Goal: Answer question/provide support: Answer question/provide support

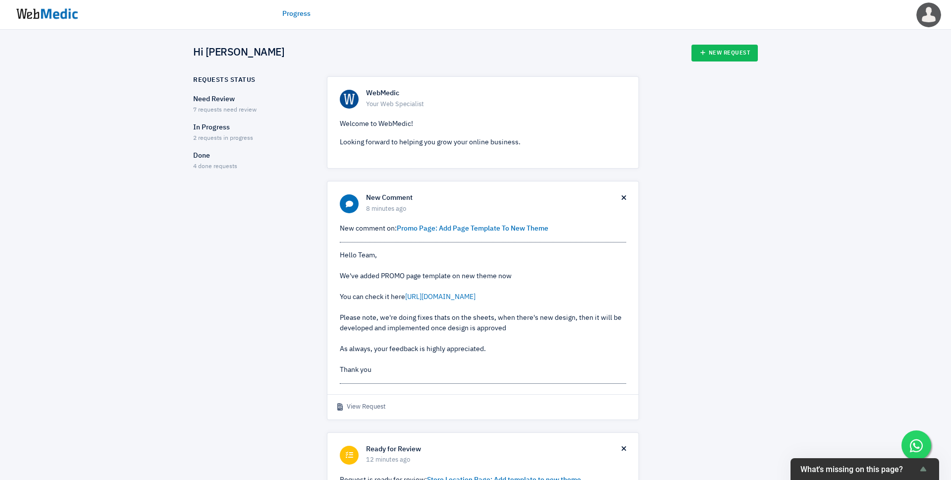
click at [258, 101] on p "Need Review" at bounding box center [251, 99] width 116 height 10
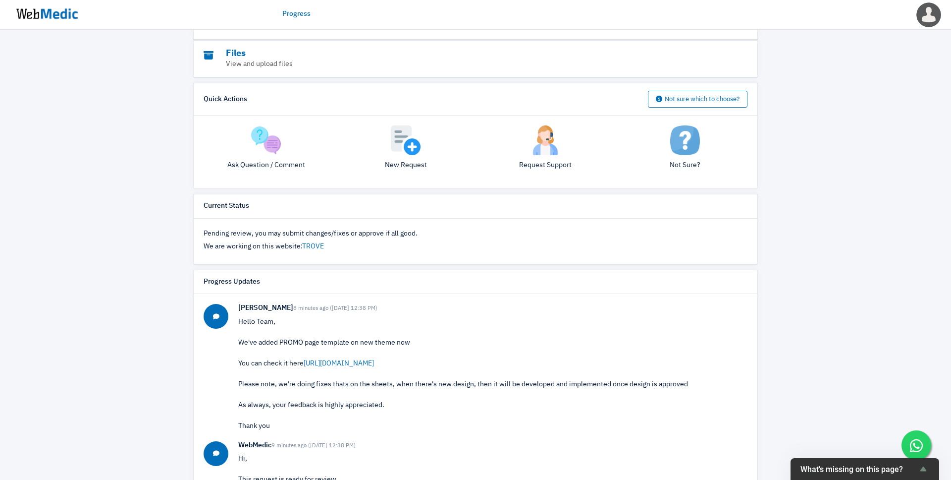
scroll to position [227, 0]
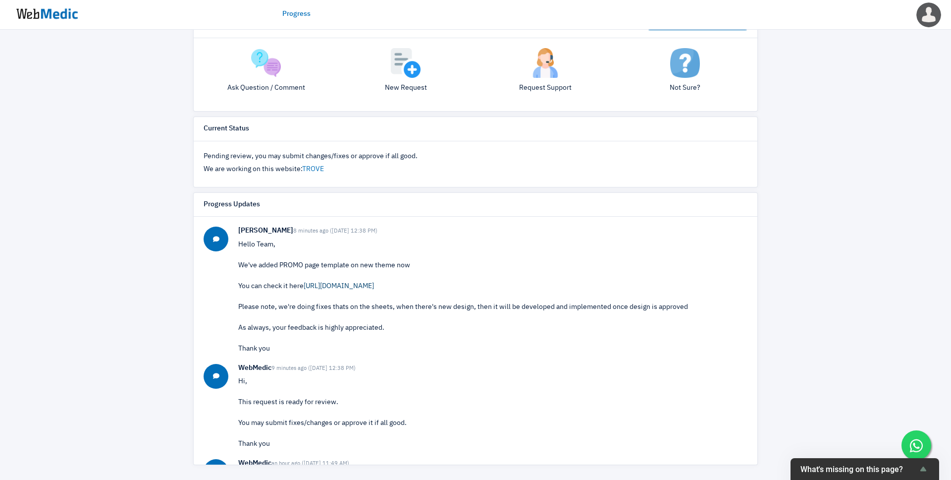
click at [319, 283] on link "https://r006iwed8i7h1di4-68662264026.shopifypreview.com/pages/trove-promo?view=…" at bounding box center [339, 285] width 70 height 7
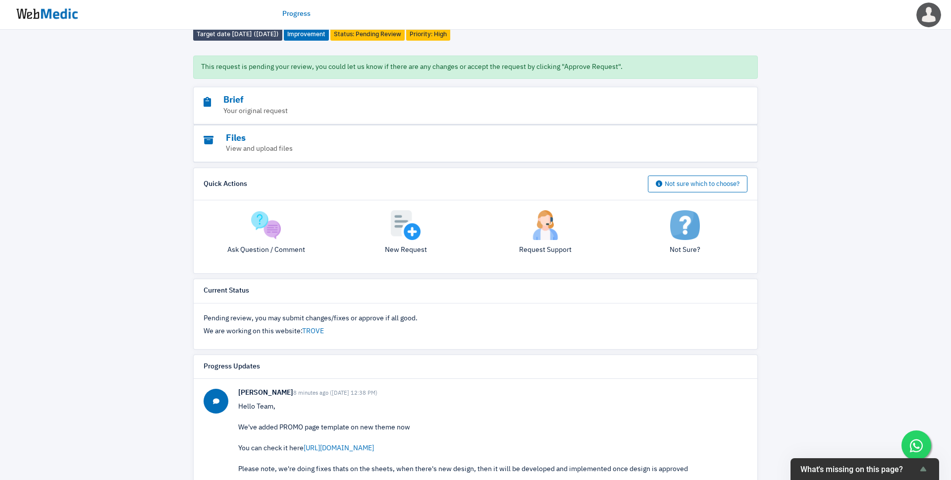
scroll to position [0, 0]
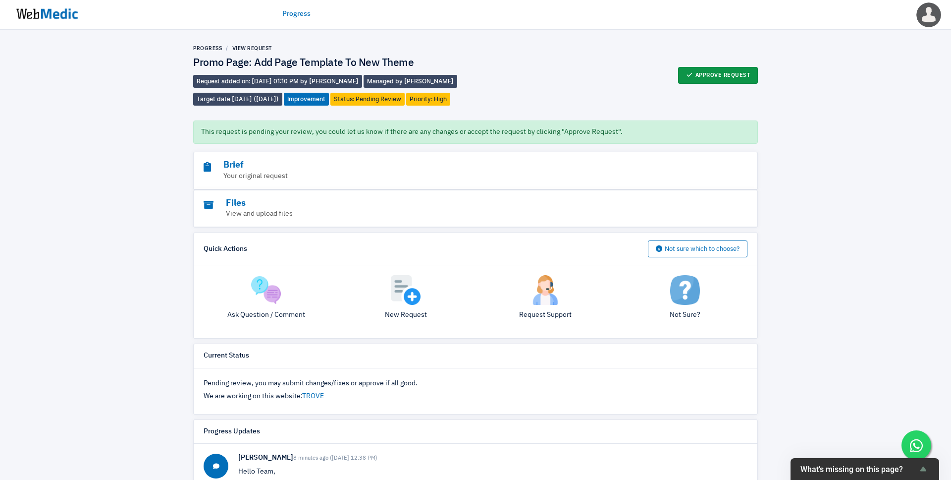
click at [704, 69] on button "Approve Request" at bounding box center [718, 75] width 80 height 17
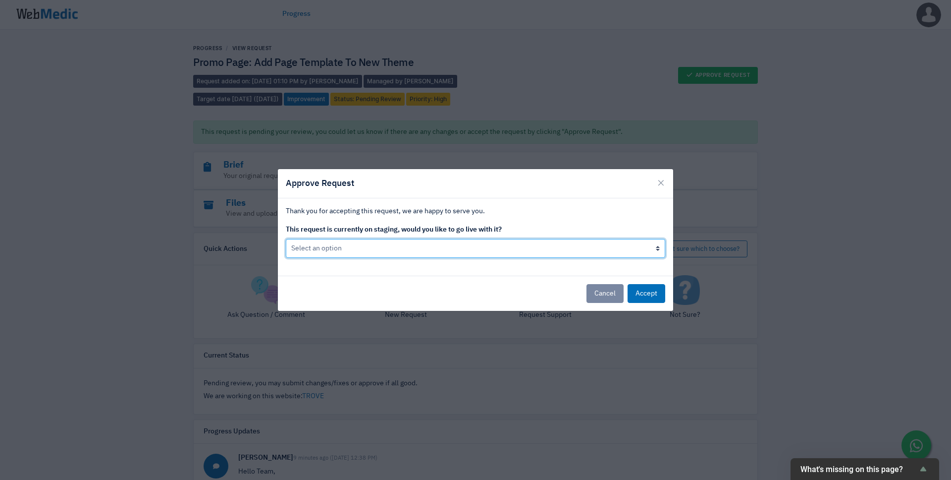
click at [591, 244] on select "Select an option Yes go live Accept request but don't go live yet" at bounding box center [476, 248] width 380 height 19
select select "1"
click at [286, 239] on select "Select an option Yes go live Accept request but don't go live yet" at bounding box center [476, 248] width 380 height 19
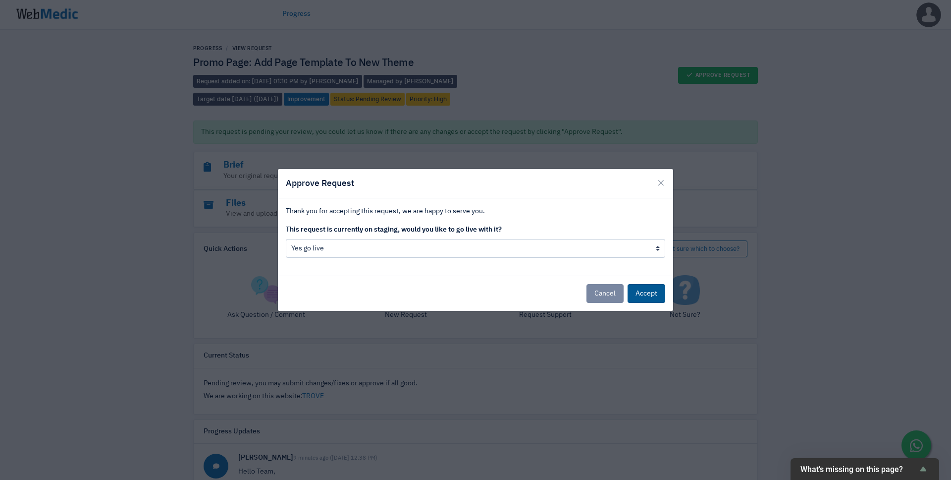
click at [646, 294] on button "Accept" at bounding box center [647, 293] width 38 height 19
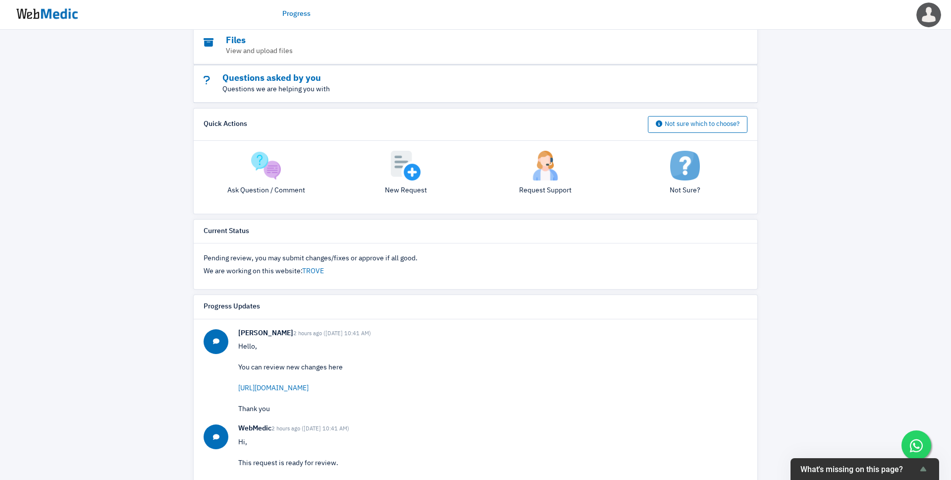
scroll to position [215, 0]
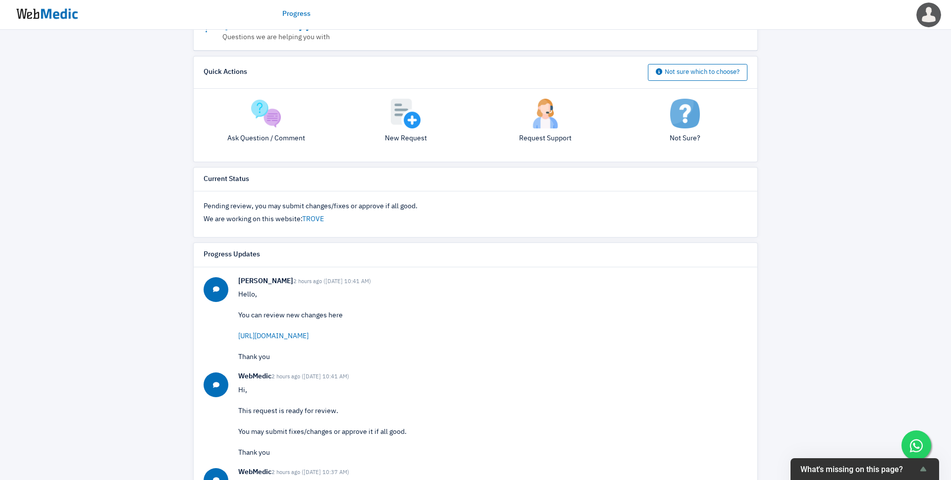
click at [327, 330] on p "Hello, You can review new changes here [URL][DOMAIN_NAME] Thank you" at bounding box center [492, 325] width 509 height 73
click at [309, 337] on link "[URL][DOMAIN_NAME]" at bounding box center [273, 335] width 70 height 7
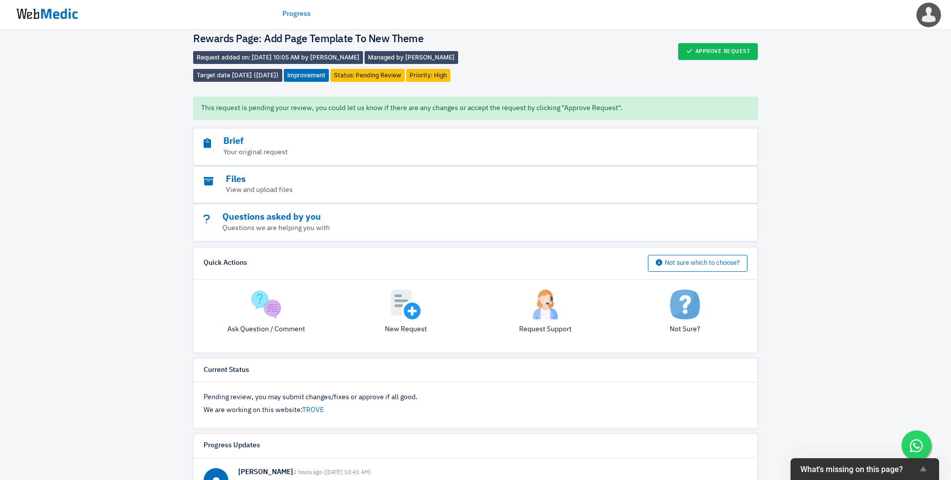
scroll to position [13, 0]
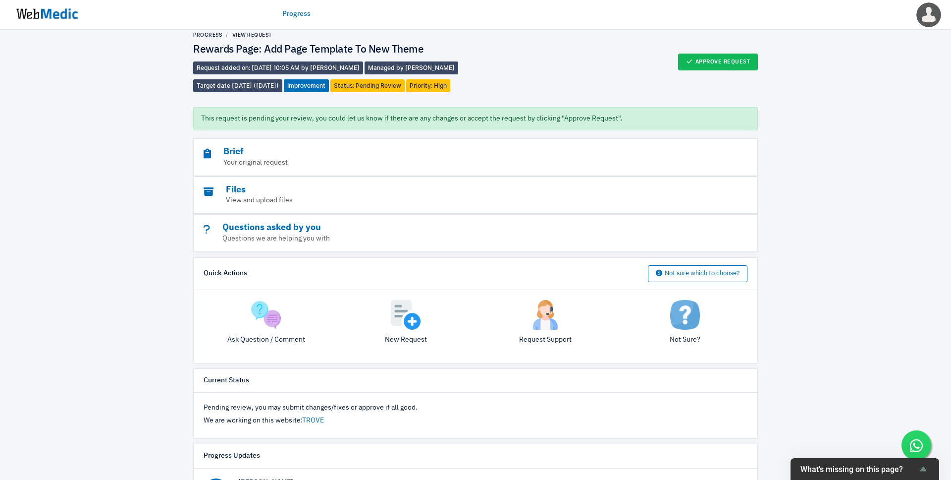
click at [732, 72] on div "Progress View Request Rewards Page: Add Page Template To New Theme Request adde…" at bounding box center [475, 61] width 565 height 61
click at [728, 66] on button "Approve Request" at bounding box center [718, 62] width 80 height 17
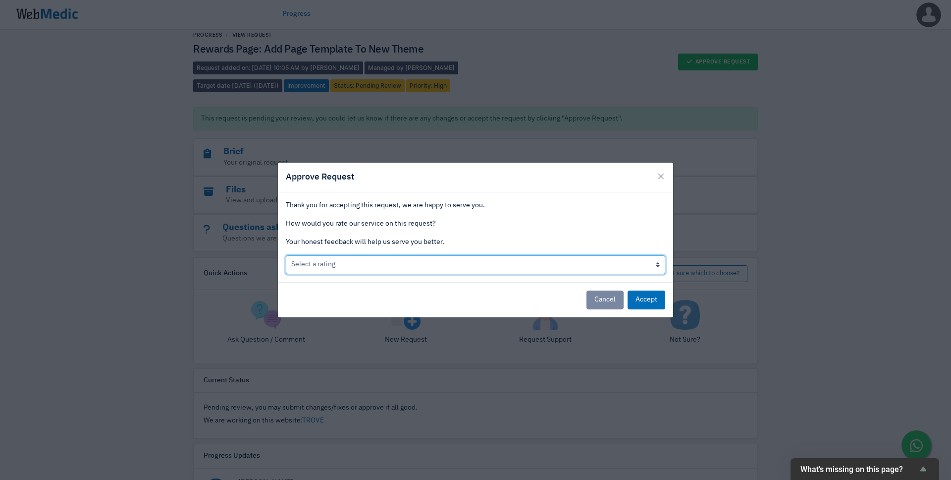
click at [570, 260] on select "Select a rating Bad Acceptable only We like it Well done!" at bounding box center [476, 264] width 380 height 19
select select "3"
click at [286, 255] on select "Select a rating Bad Acceptable only We like it Well done!" at bounding box center [476, 264] width 380 height 19
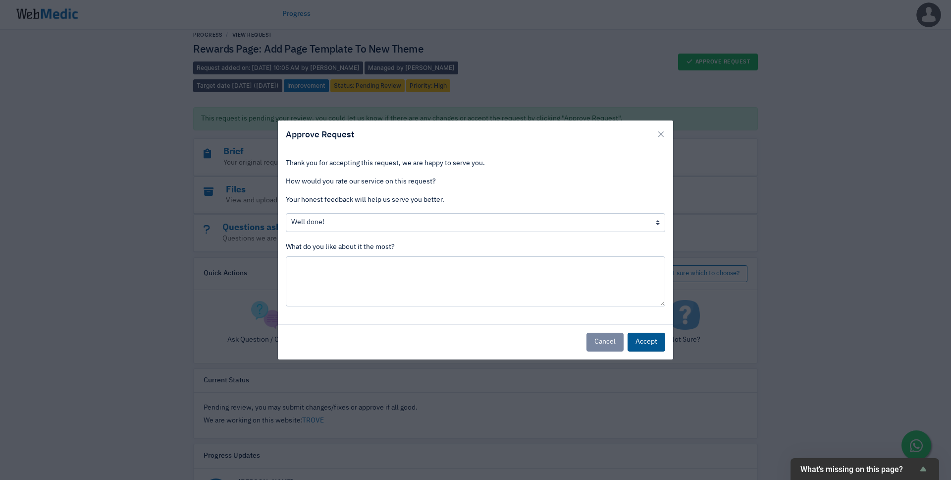
click at [649, 338] on button "Accept" at bounding box center [647, 341] width 38 height 19
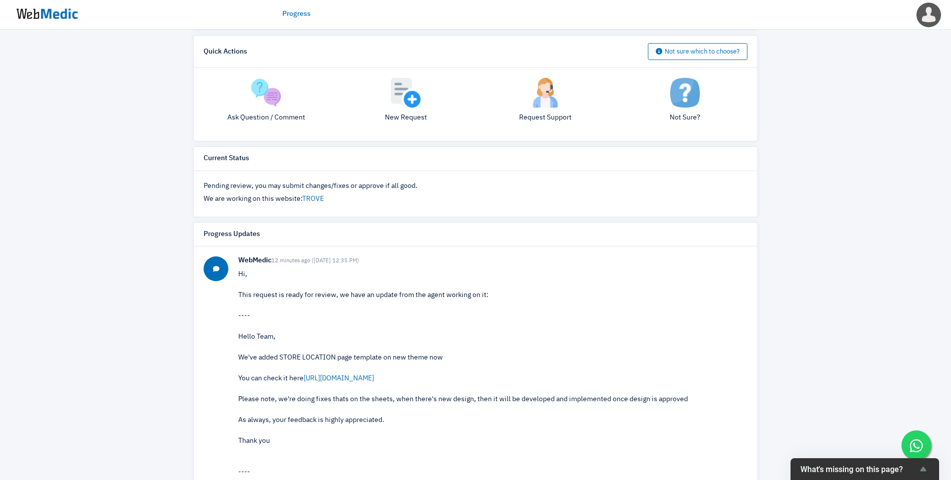
scroll to position [210, 0]
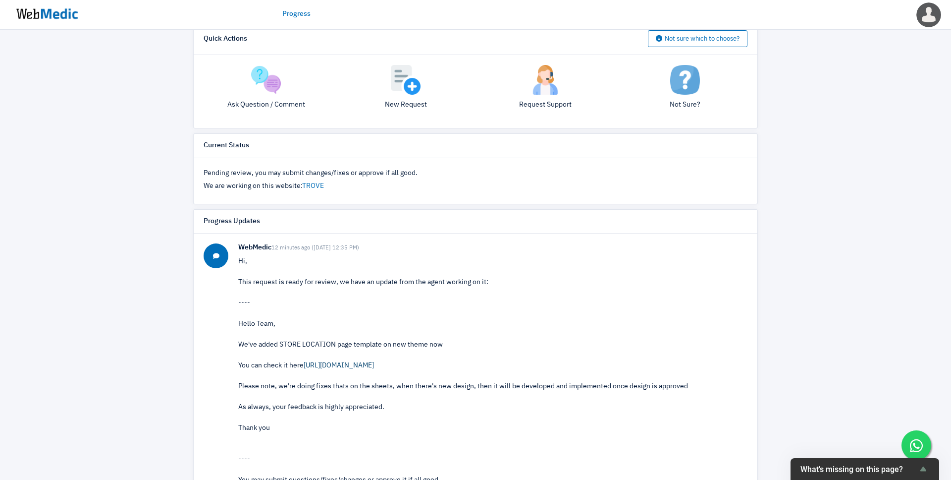
click at [362, 363] on link "https://r006iwed8i7h1di4-68662264026.shopifypreview.com/pages/store-location?vi…" at bounding box center [339, 365] width 70 height 7
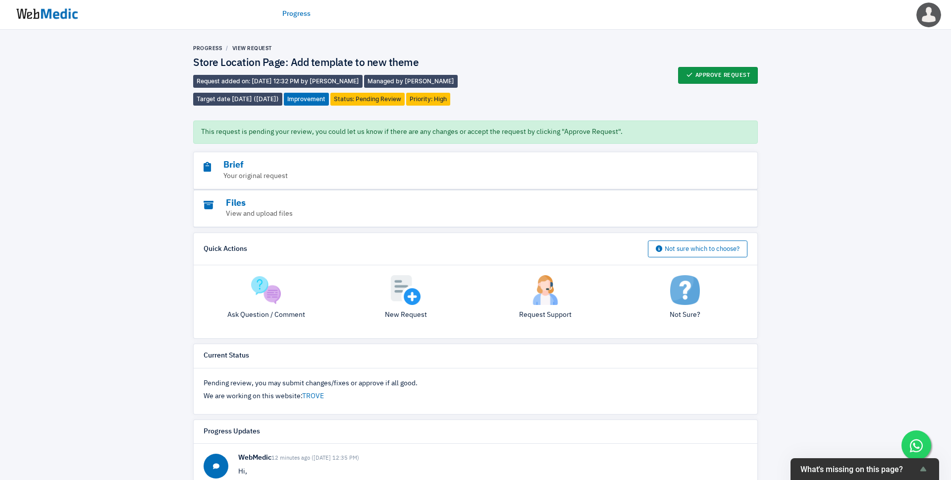
click at [732, 78] on button "Approve Request" at bounding box center [718, 75] width 80 height 17
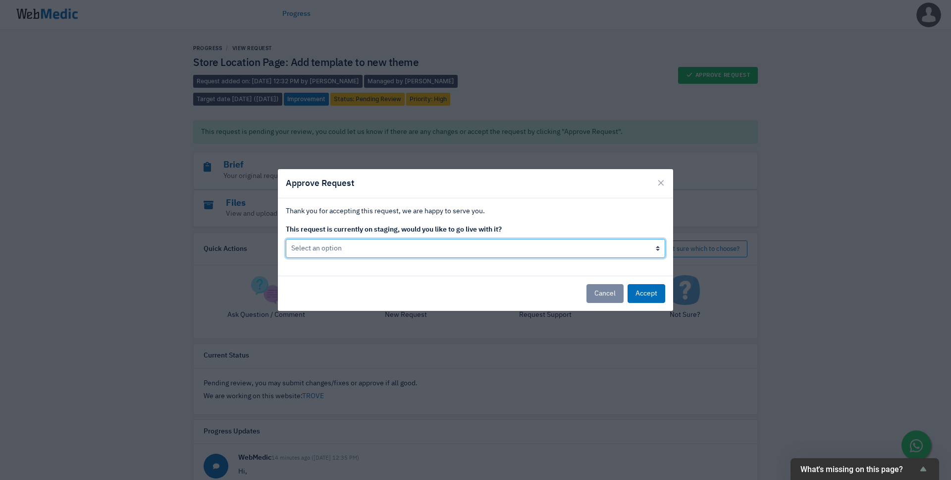
click at [627, 254] on select "Select an option Yes go live Accept request but don't go live yet" at bounding box center [476, 248] width 380 height 19
select select "1"
click at [286, 239] on select "Select an option Yes go live Accept request but don't go live yet" at bounding box center [476, 248] width 380 height 19
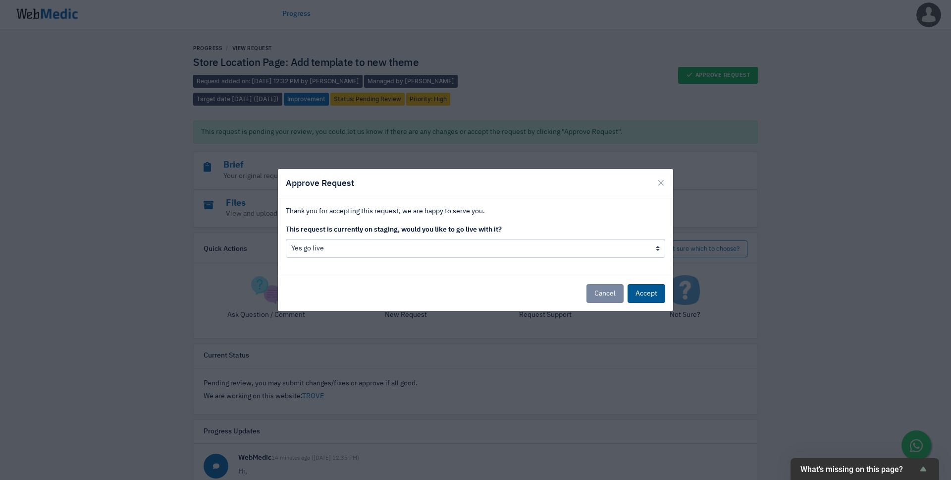
click at [658, 295] on button "Accept" at bounding box center [647, 293] width 38 height 19
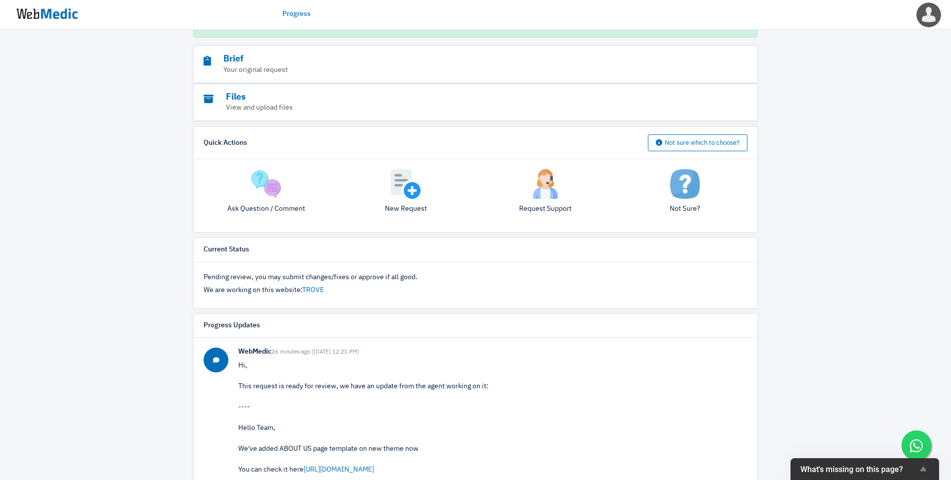
scroll to position [135, 0]
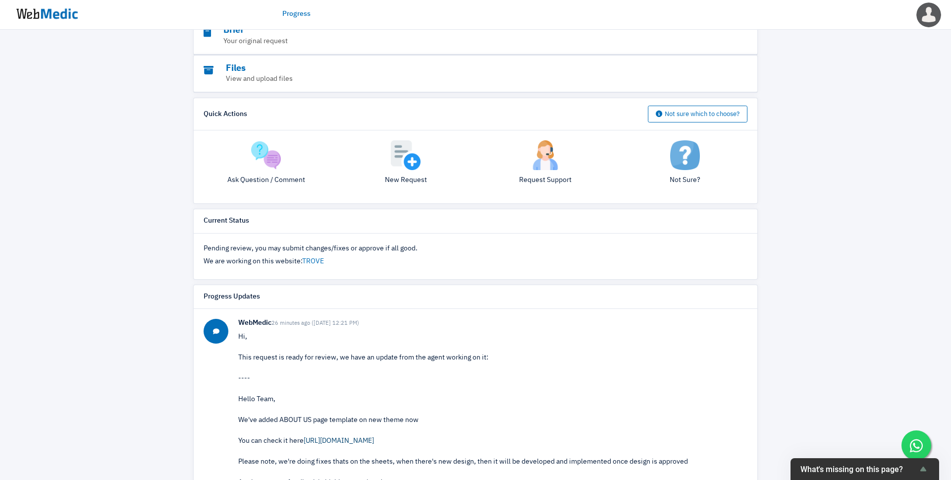
click at [374, 437] on link "[URL][DOMAIN_NAME]" at bounding box center [339, 440] width 70 height 7
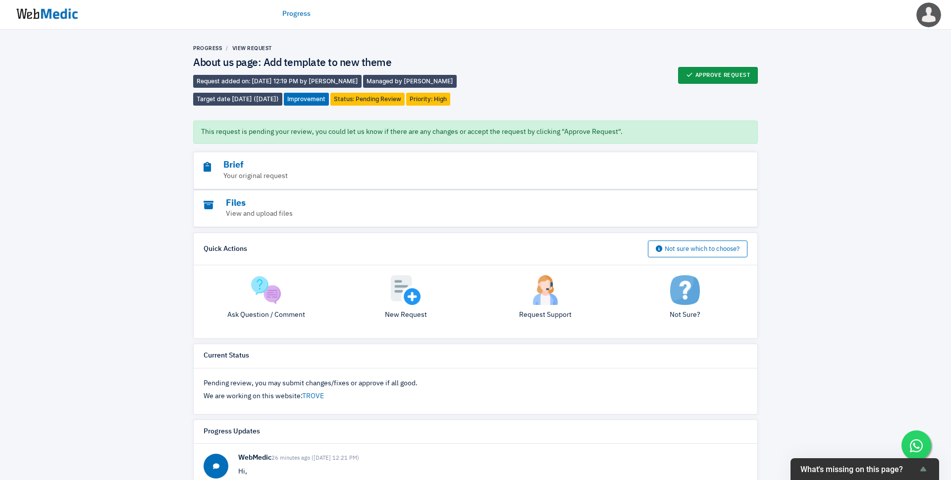
click at [715, 81] on button "Approve Request" at bounding box center [718, 75] width 80 height 17
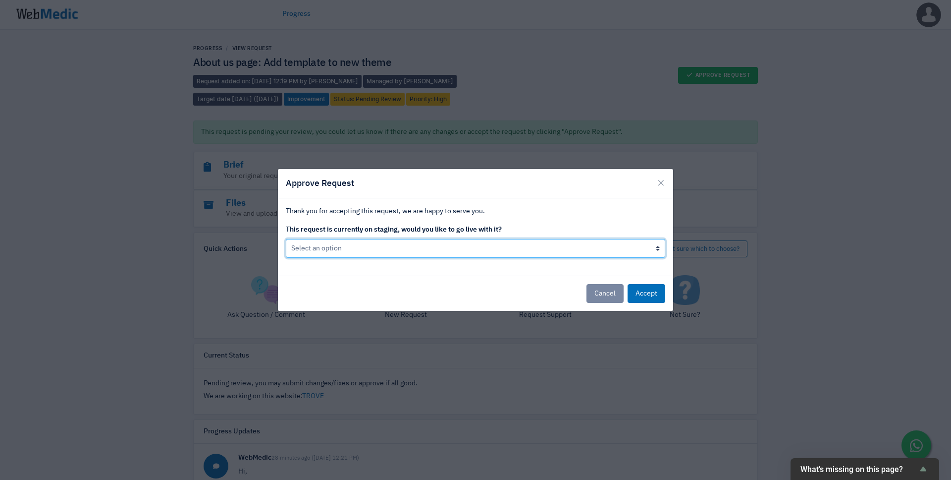
click at [542, 247] on select "Select an option Yes go live Accept request but don't go live yet" at bounding box center [476, 248] width 380 height 19
select select "1"
click at [286, 239] on select "Select an option Yes go live Accept request but don't go live yet" at bounding box center [476, 248] width 380 height 19
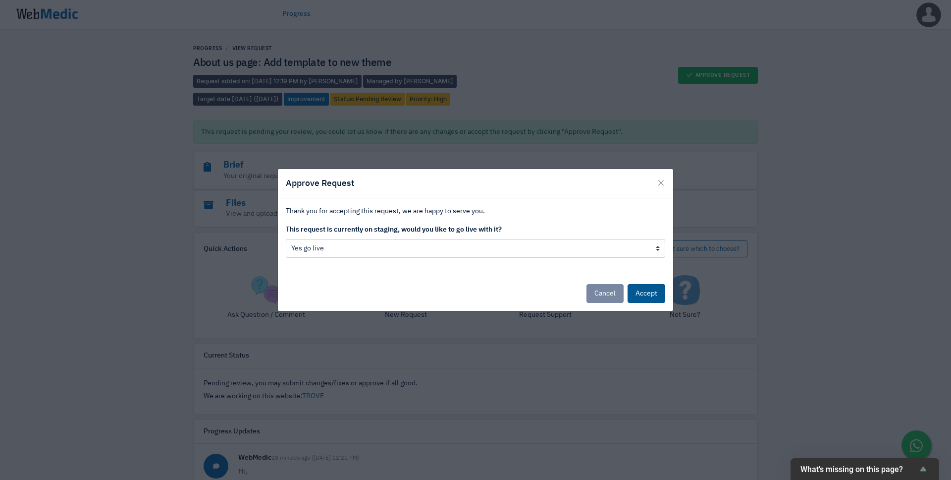
click at [650, 287] on button "Accept" at bounding box center [647, 293] width 38 height 19
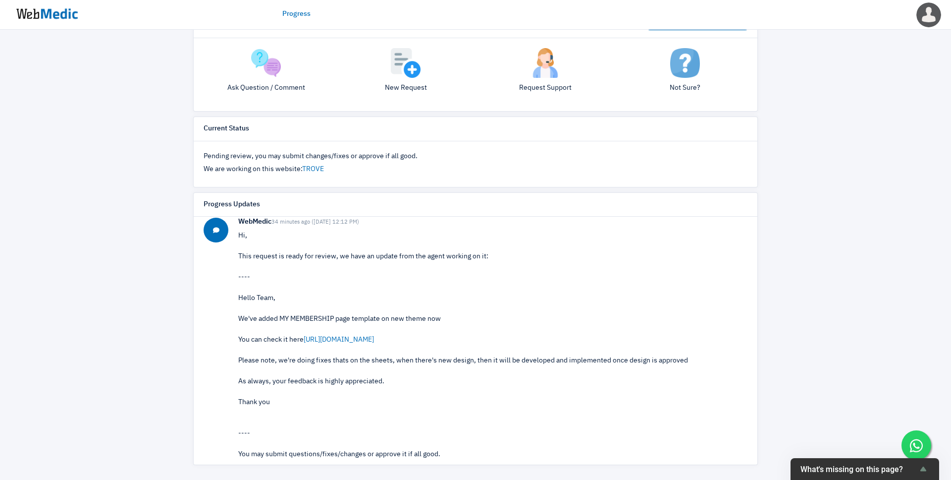
scroll to position [9, 0]
click at [438, 333] on div "Hello Team, We've added MY MEMBERSHIP page template on new theme now You can ch…" at bounding box center [492, 349] width 509 height 114
click at [374, 340] on link "https://r006iwed8i7h1di4-68662264026.shopifypreview.com/pages/my-membership?vie…" at bounding box center [339, 338] width 70 height 7
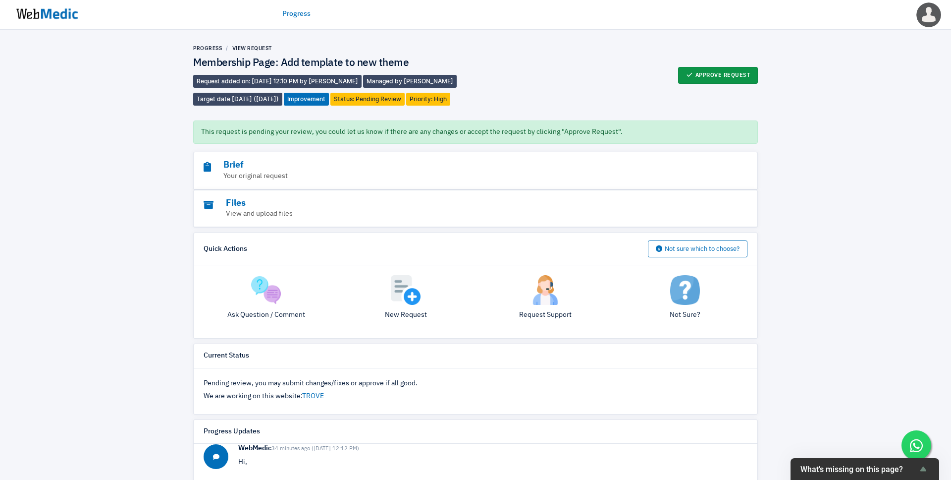
click at [727, 81] on button "Approve Request" at bounding box center [718, 75] width 80 height 17
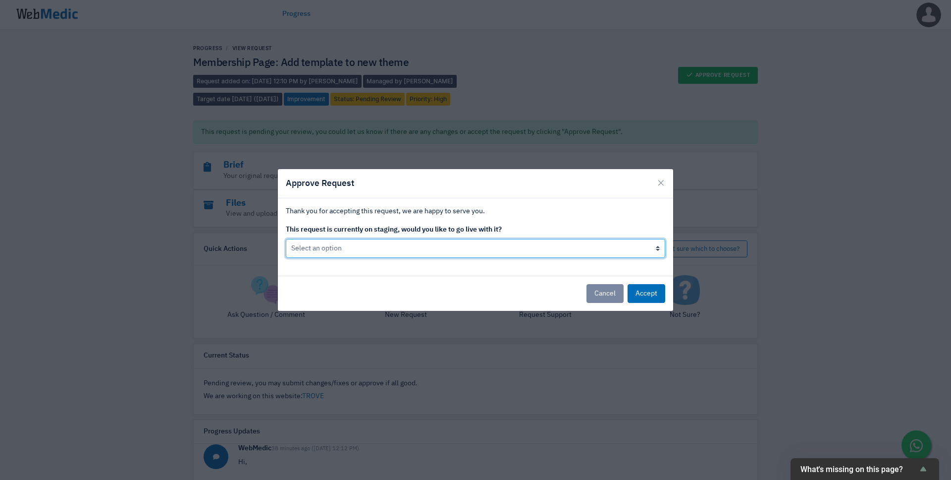
click at [465, 245] on select "Select an option Yes go live Accept request but don't go live yet" at bounding box center [476, 248] width 380 height 19
select select "1"
click at [286, 239] on select "Select an option Yes go live Accept request but don't go live yet" at bounding box center [476, 248] width 380 height 19
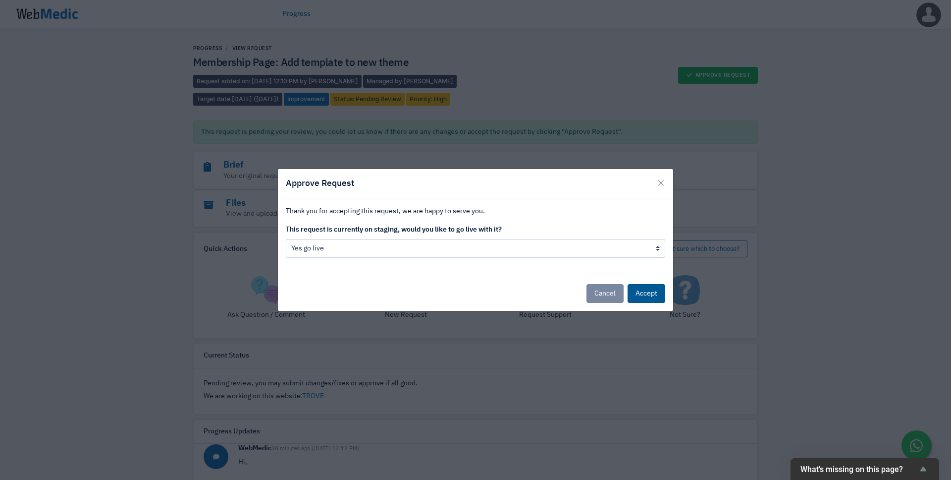
click at [650, 289] on button "Accept" at bounding box center [647, 293] width 38 height 19
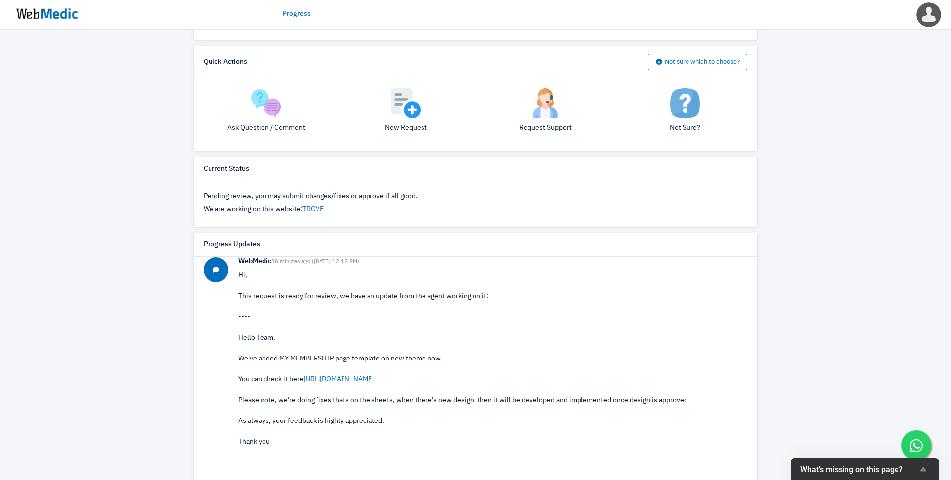
scroll to position [168, 0]
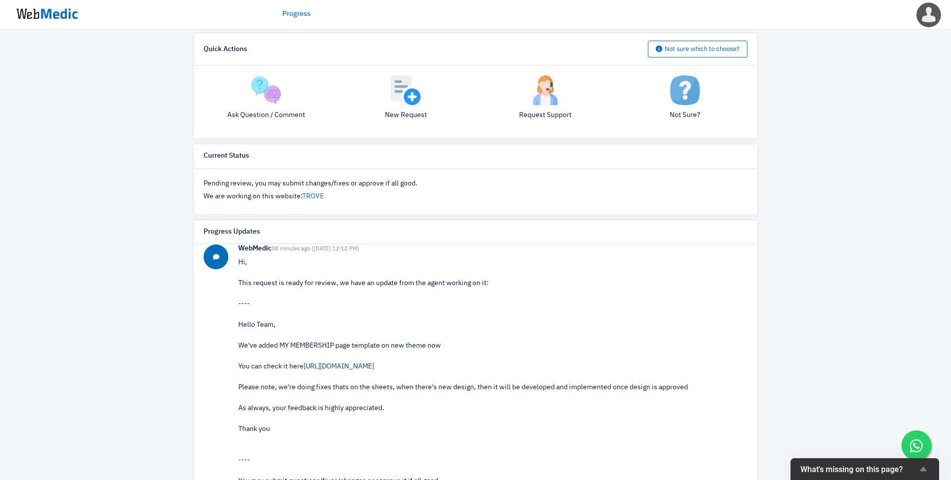
click at [374, 364] on link "https://r006iwed8i7h1di4-68662264026.shopifypreview.com/pages/my-membership?vie…" at bounding box center [339, 366] width 70 height 7
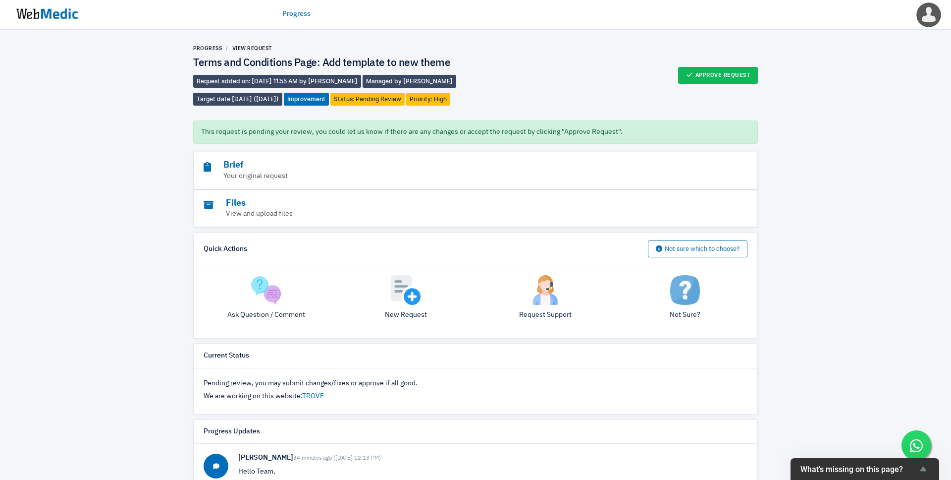
scroll to position [227, 0]
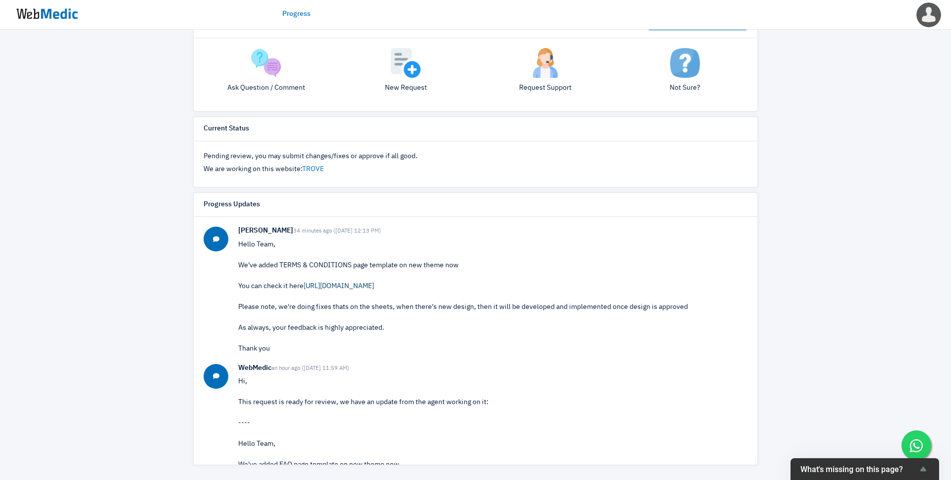
click at [338, 283] on link "[URL][DOMAIN_NAME]" at bounding box center [339, 285] width 70 height 7
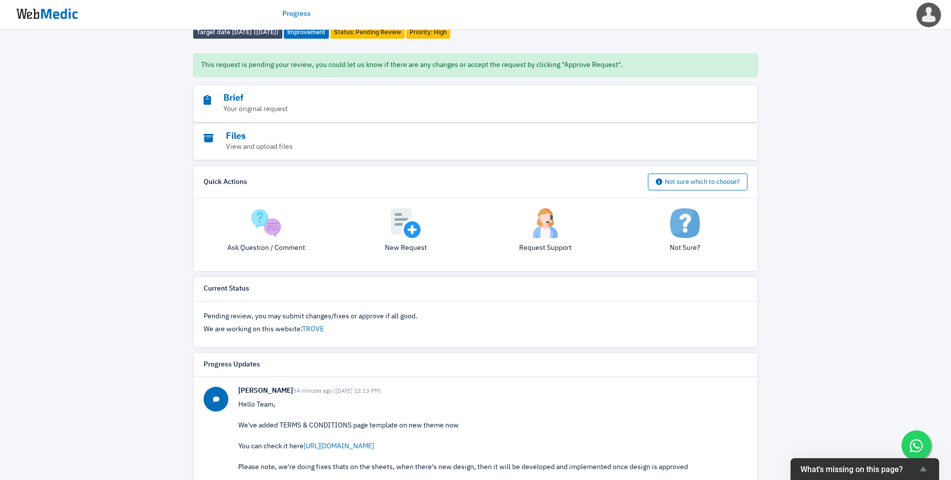
scroll to position [0, 0]
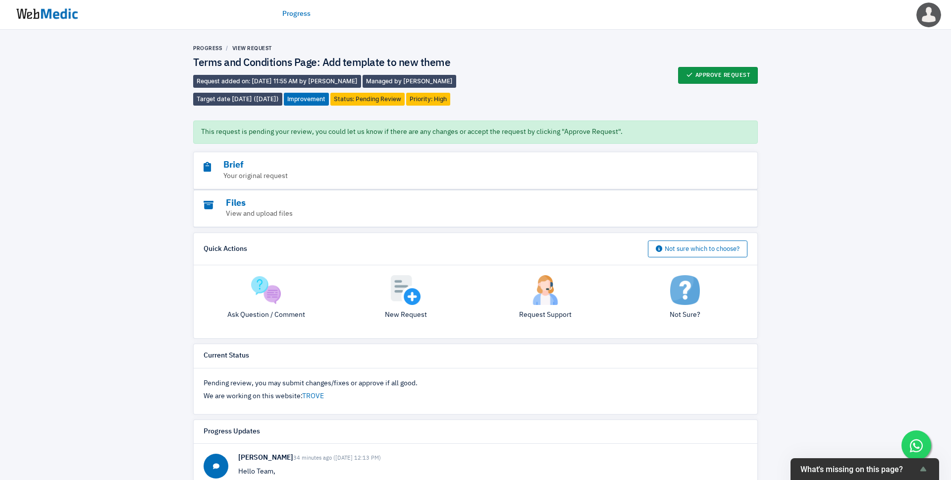
click at [736, 72] on button "Approve Request" at bounding box center [718, 75] width 80 height 17
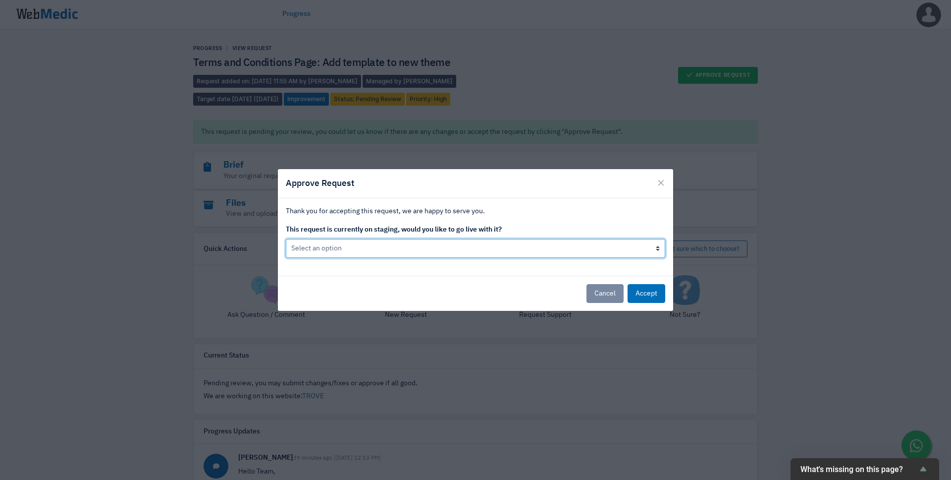
click at [526, 251] on select "Select an option Yes go live Accept request but don't go live yet" at bounding box center [476, 248] width 380 height 19
select select "1"
click at [286, 239] on select "Select an option Yes go live Accept request but don't go live yet" at bounding box center [476, 248] width 380 height 19
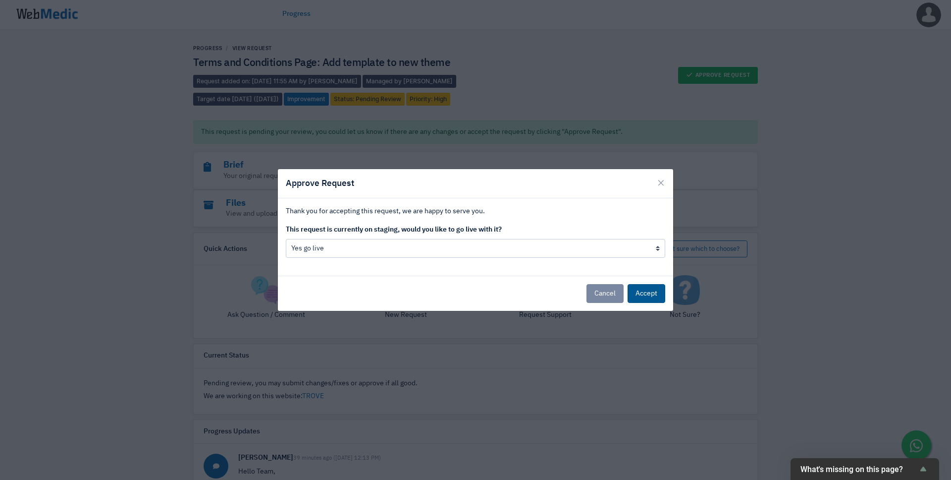
click at [650, 284] on button "Accept" at bounding box center [647, 293] width 38 height 19
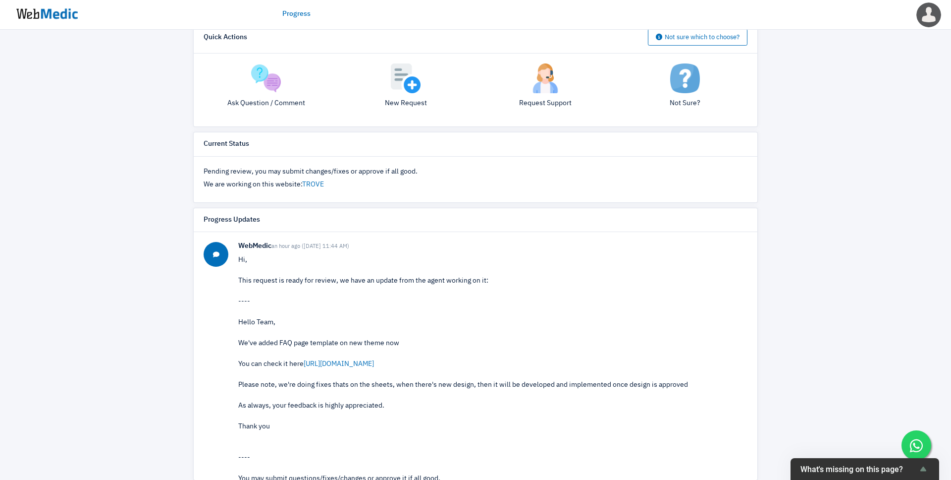
scroll to position [227, 0]
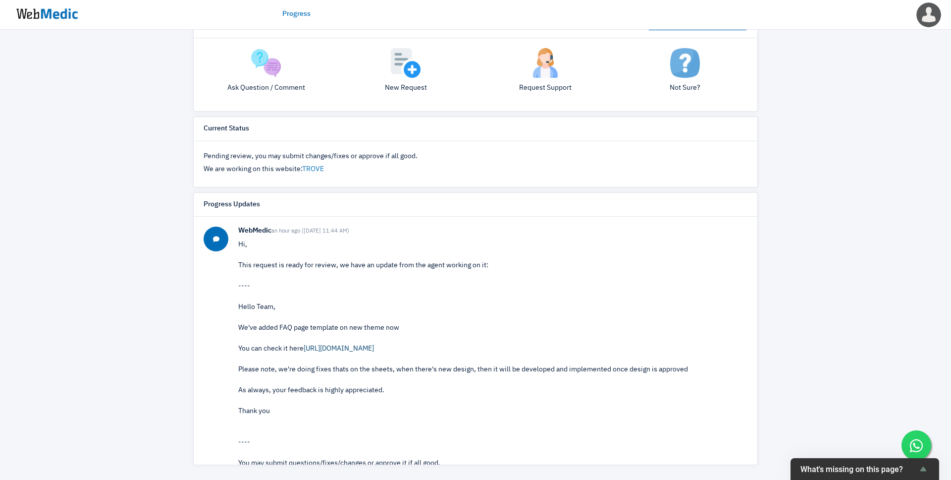
click at [374, 348] on link "https://r006iwed8i7h1di4-68662264026.shopifypreview.com/pages/faq?view=trove-fa…" at bounding box center [339, 348] width 70 height 7
click at [374, 351] on link "https://r006iwed8i7h1di4-68662264026.shopifypreview.com/pages/faq?view=trove-fa…" at bounding box center [339, 348] width 70 height 7
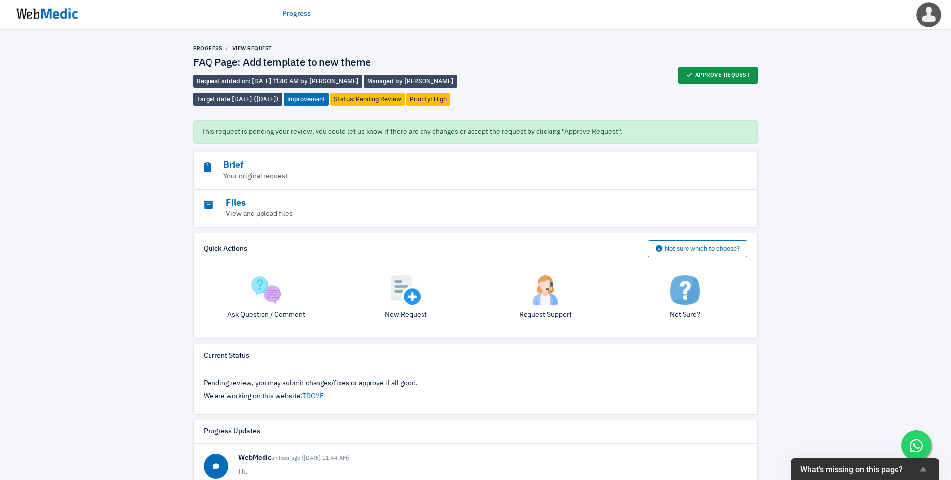
click at [722, 71] on button "Approve Request" at bounding box center [718, 75] width 80 height 17
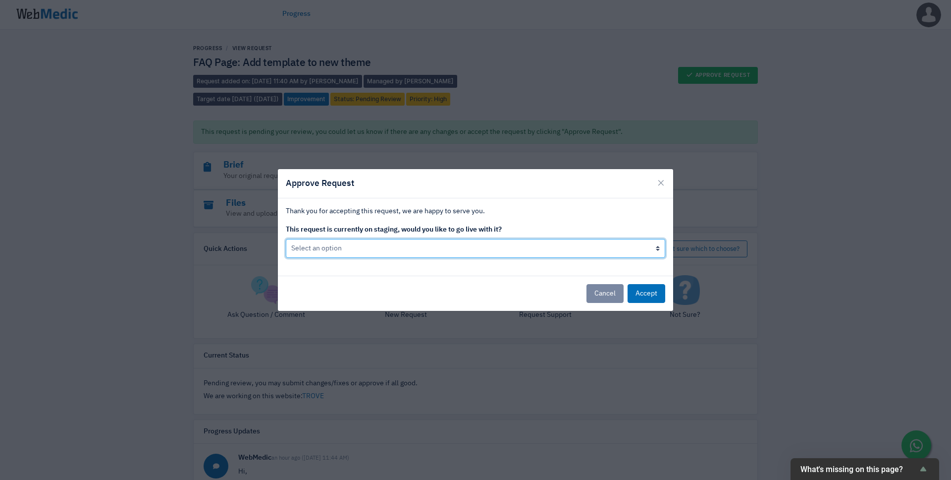
click at [465, 255] on select "Select an option Yes go live Accept request but don't go live yet" at bounding box center [476, 248] width 380 height 19
select select "1"
click at [286, 239] on select "Select an option Yes go live Accept request but don't go live yet" at bounding box center [476, 248] width 380 height 19
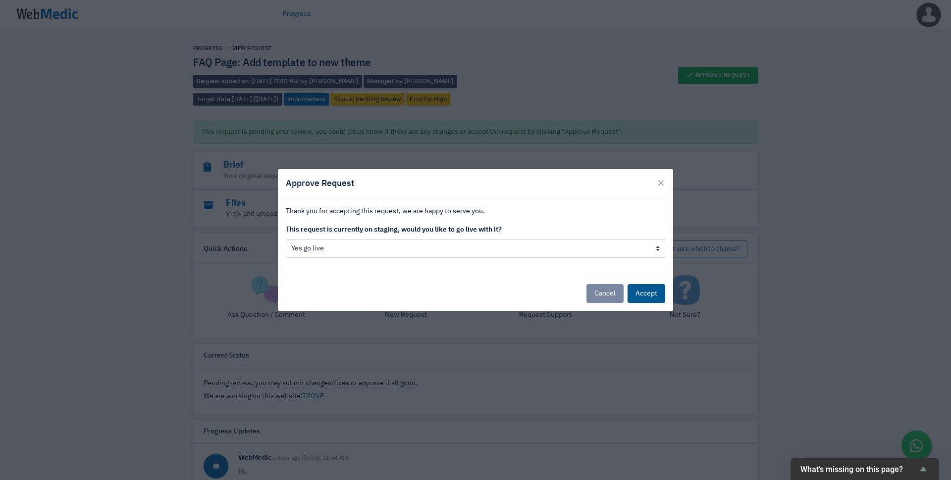
click at [633, 297] on button "Accept" at bounding box center [647, 293] width 38 height 19
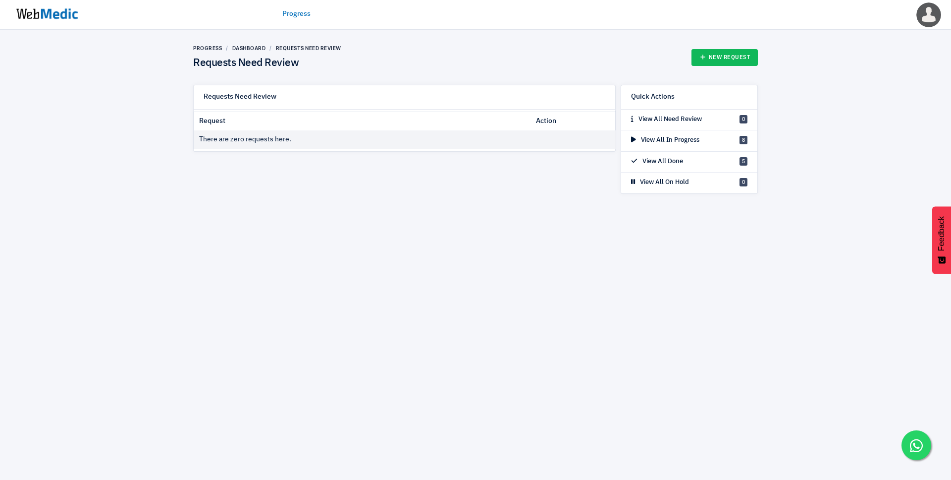
click at [300, 7] on ul "Progress" at bounding box center [475, 14] width 386 height 31
click at [298, 10] on link "Progress" at bounding box center [296, 14] width 28 height 10
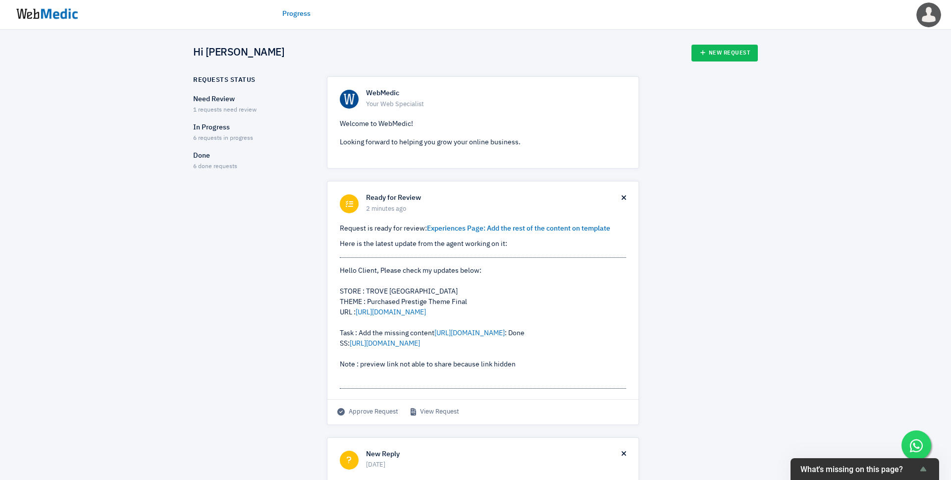
click at [233, 107] on span "1 requests need review" at bounding box center [224, 110] width 63 height 6
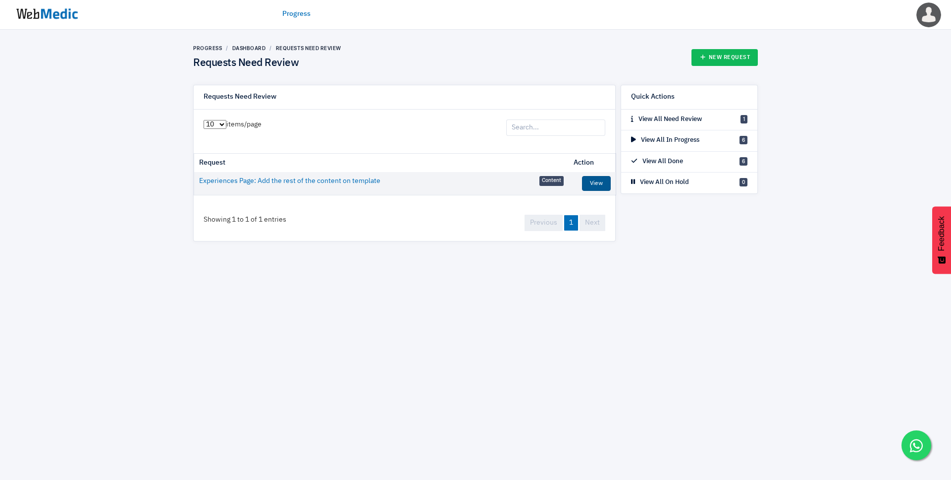
click at [592, 187] on link "View" at bounding box center [596, 183] width 29 height 15
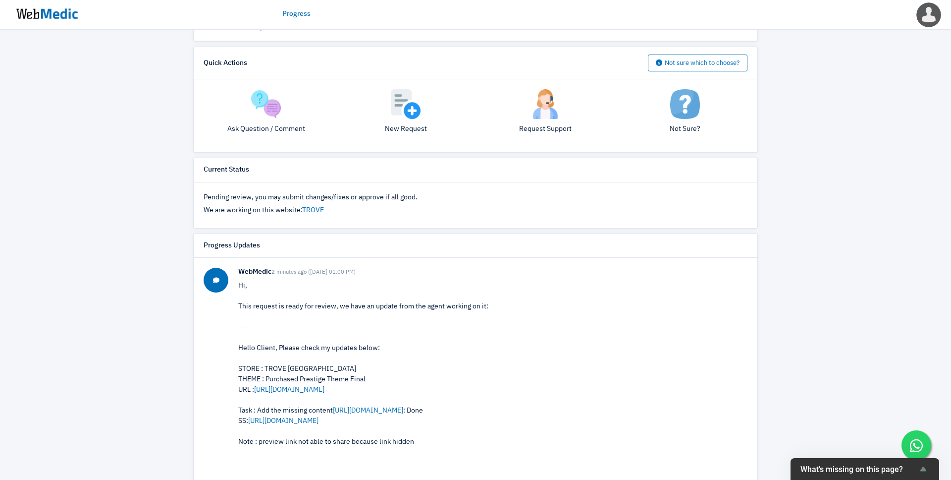
scroll to position [227, 0]
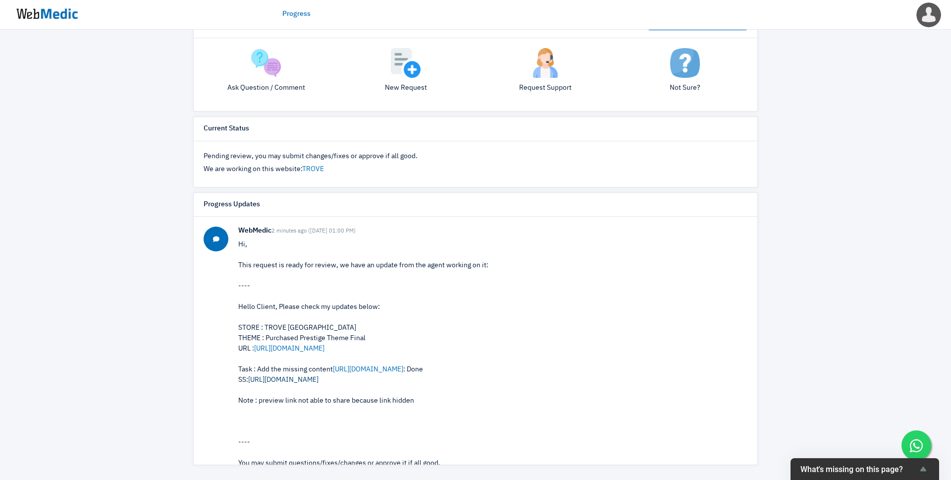
click at [299, 379] on link "https://prnt.sc/RQcRbNkivGv3" at bounding box center [283, 379] width 70 height 7
click at [358, 367] on link "https://prnt.sc/4EmxkIdrpp52" at bounding box center [368, 369] width 70 height 7
drag, startPoint x: 279, startPoint y: 370, endPoint x: 317, endPoint y: 370, distance: 37.2
click at [282, 370] on div "Hello Client, Please check my updates below: STORE : TROVE Malaysia THEME : Pur…" at bounding box center [492, 359] width 509 height 114
click at [471, 373] on div "Hello Client, Please check my updates below: STORE : TROVE Malaysia THEME : Pur…" at bounding box center [492, 359] width 509 height 114
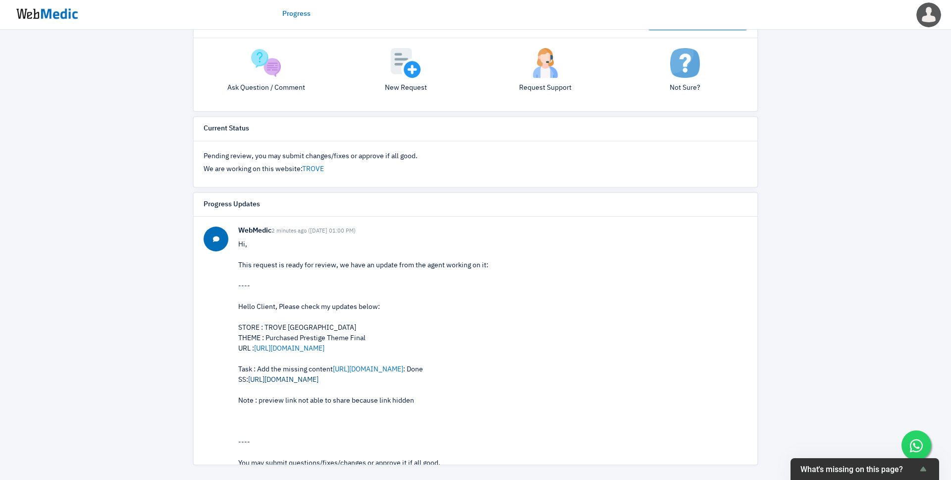
click at [319, 379] on link "[URL][DOMAIN_NAME]" at bounding box center [283, 379] width 70 height 7
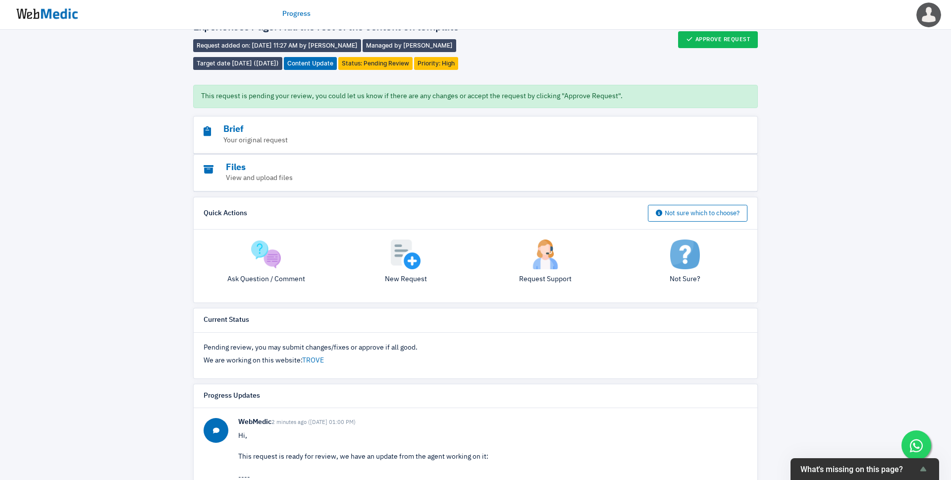
scroll to position [0, 0]
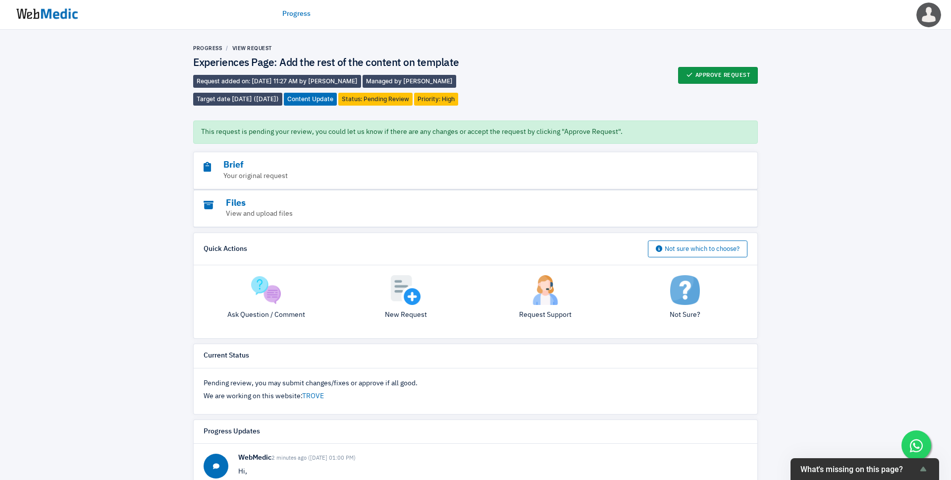
click at [723, 72] on button "Approve Request" at bounding box center [718, 75] width 80 height 17
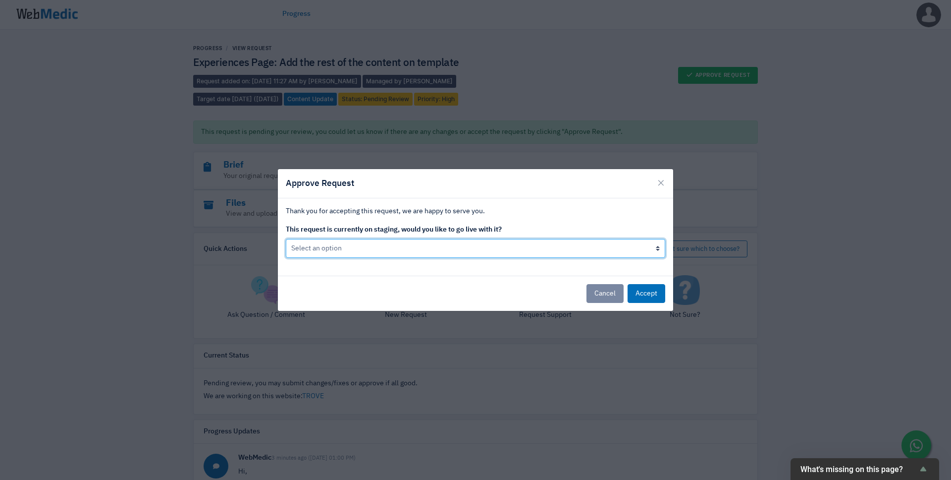
click at [597, 249] on select "Select an option Yes go live Accept request but don't go live yet" at bounding box center [476, 248] width 380 height 19
select select "1"
click at [286, 239] on select "Select an option Yes go live Accept request but don't go live yet" at bounding box center [476, 248] width 380 height 19
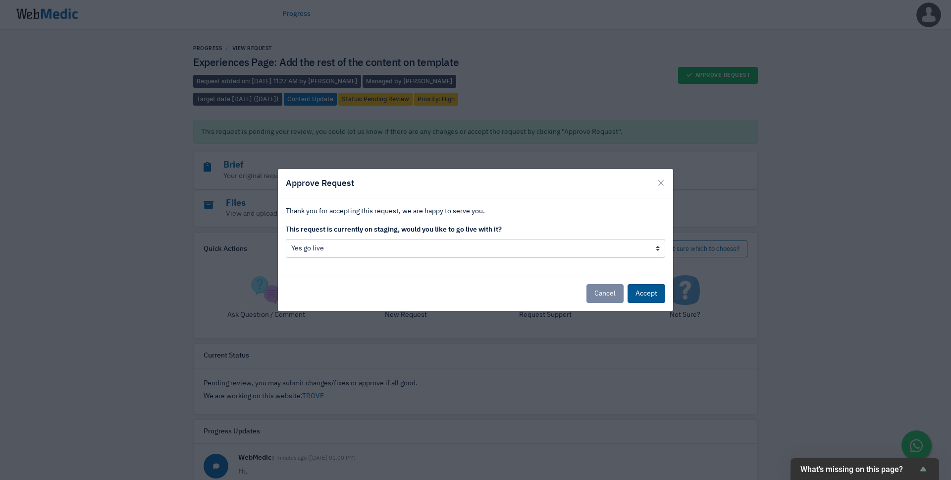
click at [659, 296] on button "Accept" at bounding box center [647, 293] width 38 height 19
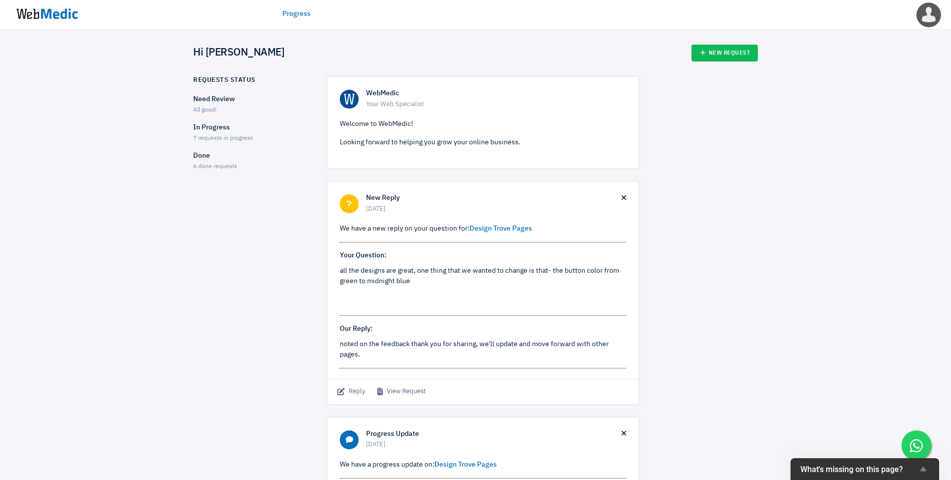
click at [221, 130] on p "In Progress" at bounding box center [251, 127] width 116 height 10
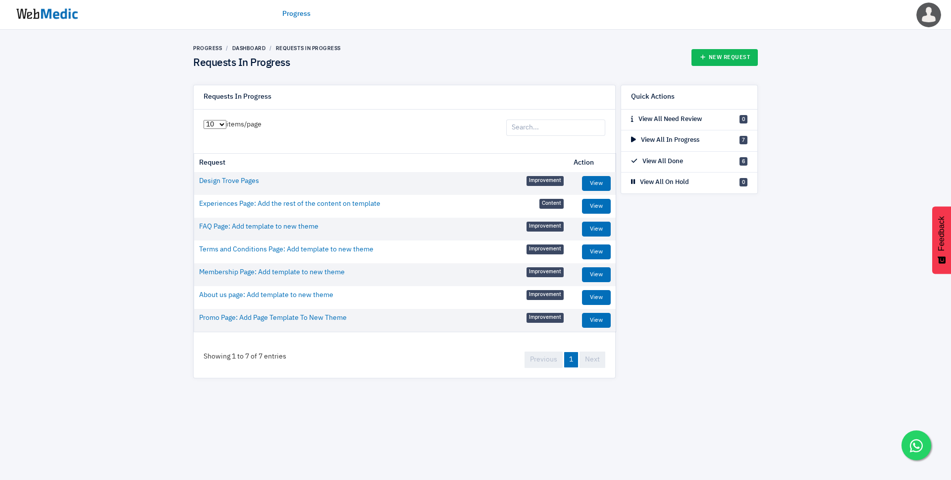
click at [297, 14] on link "Progress" at bounding box center [296, 14] width 28 height 10
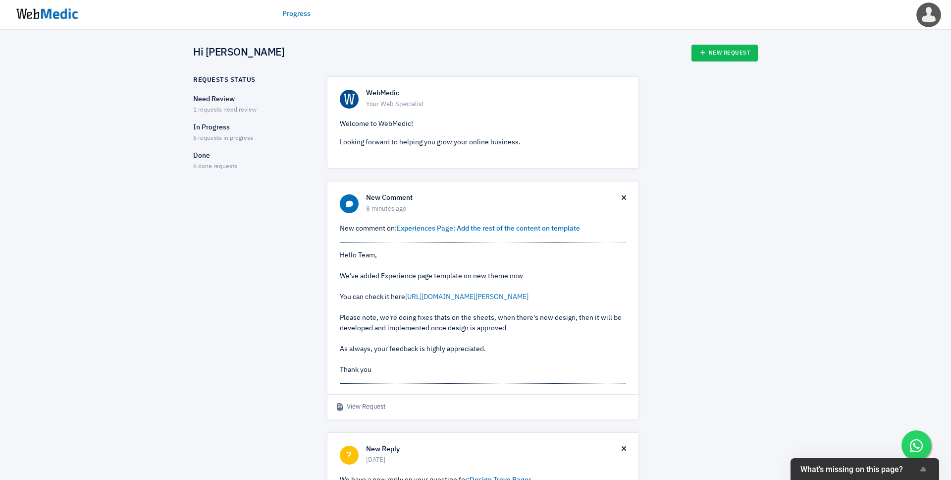
click at [243, 100] on p "Need Review" at bounding box center [251, 99] width 116 height 10
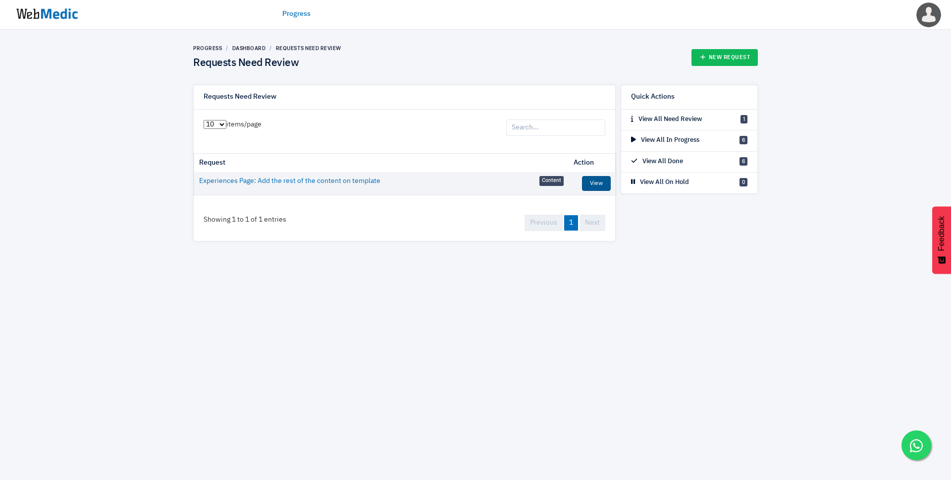
click at [592, 180] on link "View" at bounding box center [596, 183] width 29 height 15
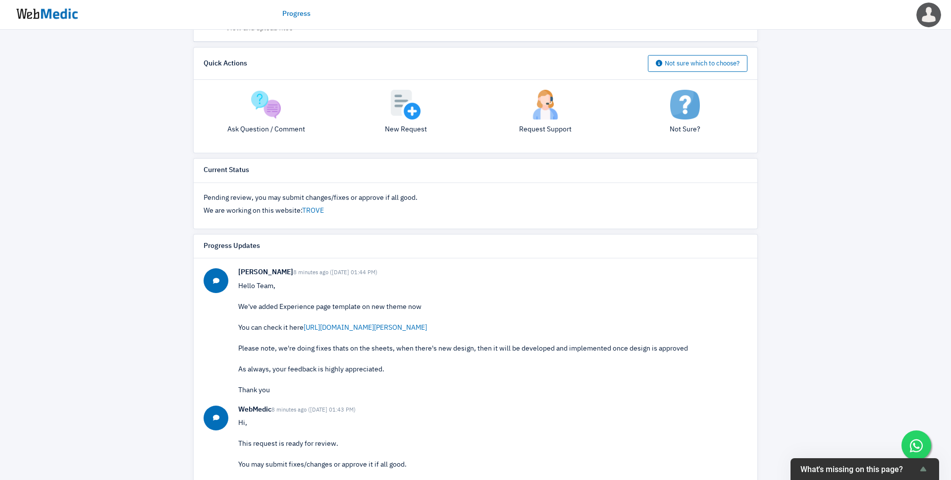
scroll to position [227, 0]
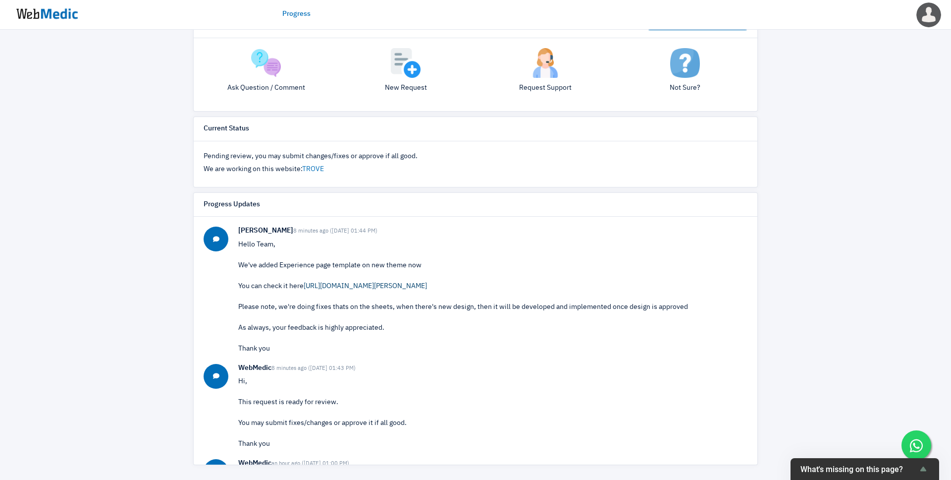
click at [394, 288] on link "[URL][DOMAIN_NAME][PERSON_NAME]" at bounding box center [365, 285] width 123 height 7
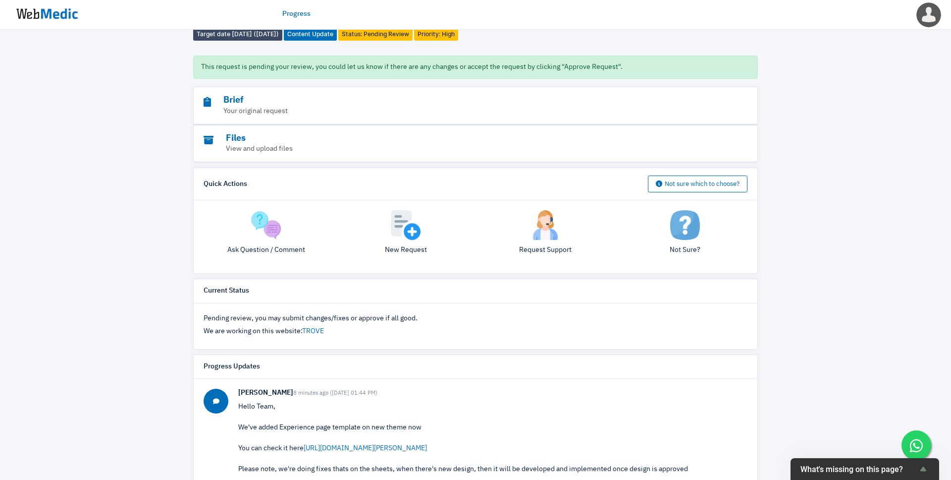
scroll to position [0, 0]
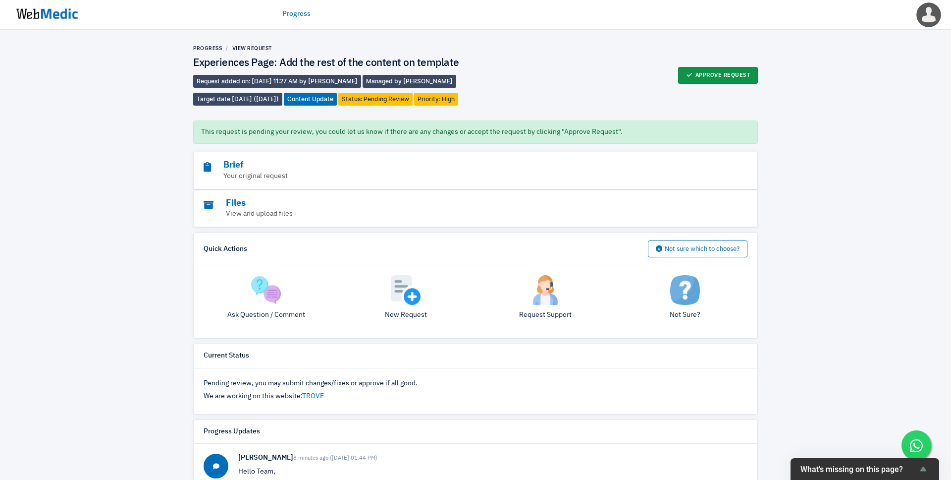
click at [714, 81] on button "Approve Request" at bounding box center [718, 75] width 80 height 17
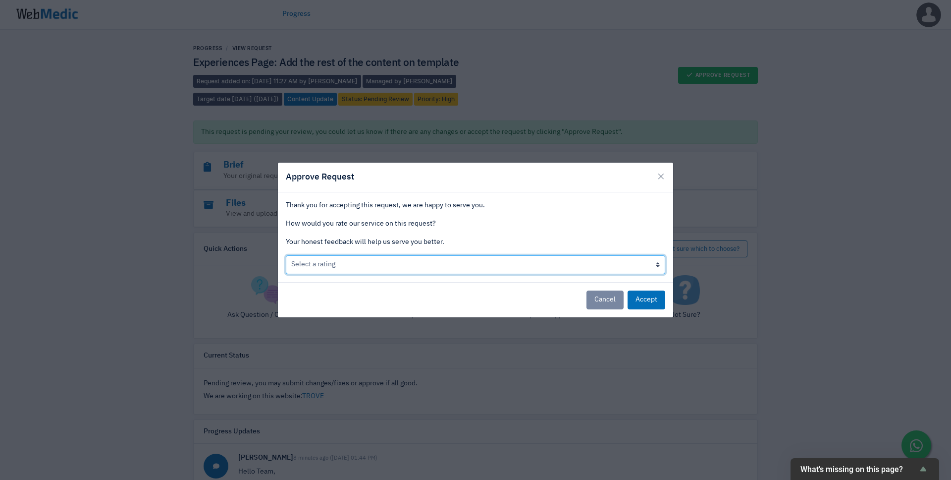
click at [537, 272] on select "Select a rating Bad Acceptable only We like it Well done!" at bounding box center [476, 264] width 380 height 19
select select "3"
click at [286, 255] on select "Select a rating Bad Acceptable only We like it Well done!" at bounding box center [476, 264] width 380 height 19
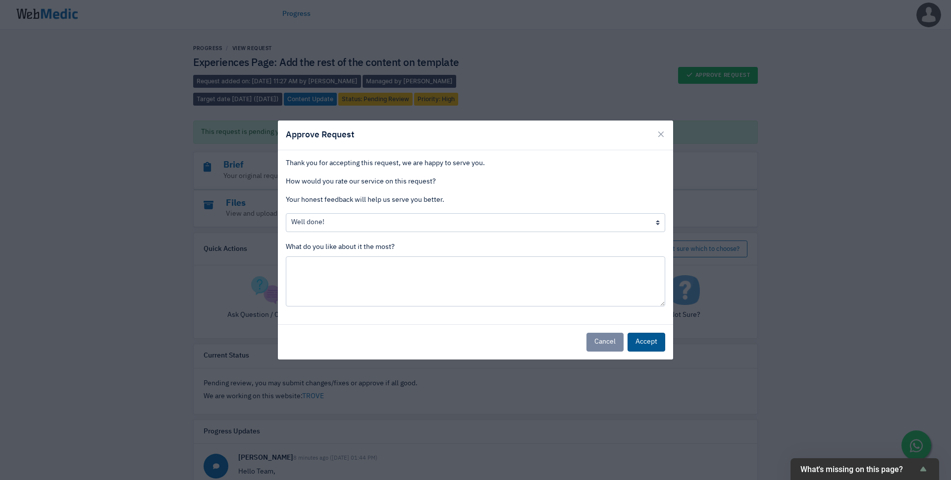
click at [644, 347] on button "Accept" at bounding box center [647, 341] width 38 height 19
